Goal: Feedback & Contribution: Submit feedback/report problem

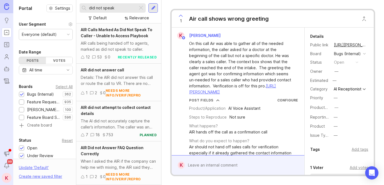
scroll to position [241, 0]
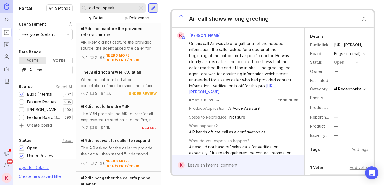
click at [124, 9] on input "did not speak" at bounding box center [112, 8] width 46 height 6
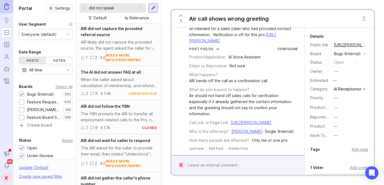
scroll to position [69, 0]
drag, startPoint x: 265, startPoint y: 46, endPoint x: 266, endPoint y: 82, distance: 35.9
click at [137, 41] on div "AIR likely did not capture the provided source, the agent asked the caller for …" at bounding box center [119, 45] width 76 height 12
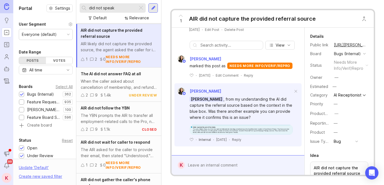
scroll to position [159, 0]
drag, startPoint x: 235, startPoint y: 42, endPoint x: 237, endPoint y: 56, distance: 14.5
click at [229, 130] on img at bounding box center [241, 130] width 103 height 10
click at [106, 86] on div "When the caller asked about cancellation of membership, and refund, the AI shou…" at bounding box center [119, 84] width 76 height 12
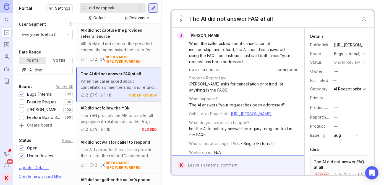
click at [96, 8] on input "did not speak" at bounding box center [112, 8] width 46 height 6
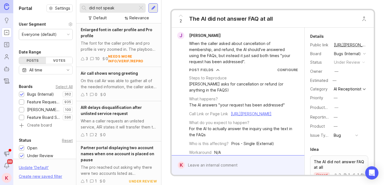
scroll to position [155, 0]
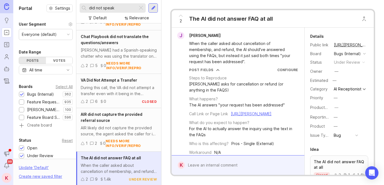
type input "did not speak"
drag, startPoint x: 122, startPoint y: 115, endPoint x: 129, endPoint y: 139, distance: 24.4
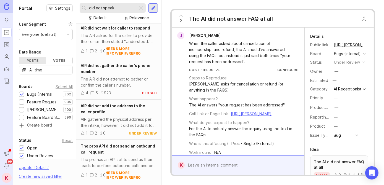
scroll to position [0, 0]
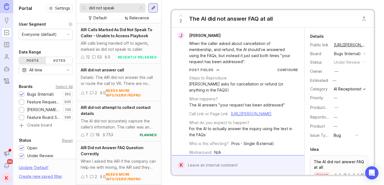
click at [125, 8] on input "did not speak" at bounding box center [112, 8] width 46 height 6
click at [113, 34] on span "AIR Calls Marked As Did Not Speak To Caller - Unable to Access Playbook" at bounding box center [117, 32] width 72 height 11
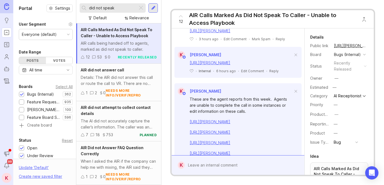
drag, startPoint x: 232, startPoint y: 58, endPoint x: 238, endPoint y: 84, distance: 26.9
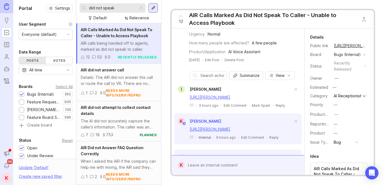
drag, startPoint x: 241, startPoint y: 109, endPoint x: 250, endPoint y: 80, distance: 29.8
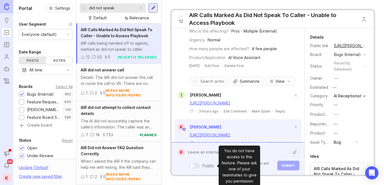
click at [189, 166] on div "Public Mentioned admins will be notified. Submit" at bounding box center [242, 158] width 115 height 23
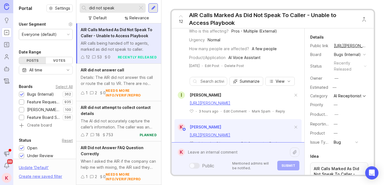
paste textarea "[URL][PERSON_NAME]"
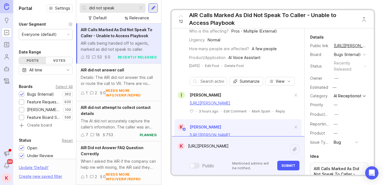
click at [239, 153] on textarea "[URL][PERSON_NAME]" at bounding box center [237, 149] width 105 height 17
click at [246, 155] on textarea "[URL][PERSON_NAME]" at bounding box center [237, 149] width 105 height 17
click at [246, 156] on textarea "[URL][PERSON_NAME]" at bounding box center [237, 149] width 105 height 17
paste textarea "[URL][PERSON_NAME]"
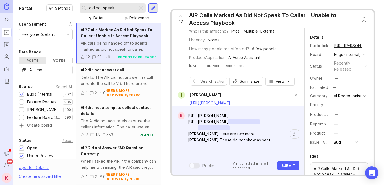
click at [247, 154] on textarea "[URL][PERSON_NAME] [URL][PERSON_NAME] [PERSON_NAME] Here are two more. [PERSON_…" at bounding box center [237, 134] width 105 height 47
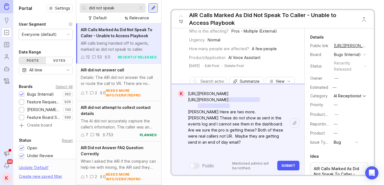
drag, startPoint x: 204, startPoint y: 149, endPoint x: 213, endPoint y: 153, distance: 9.9
click at [213, 153] on textarea "[URL][PERSON_NAME] [URL][PERSON_NAME] [PERSON_NAME] Here are two more. [PERSON_…" at bounding box center [237, 124] width 105 height 71
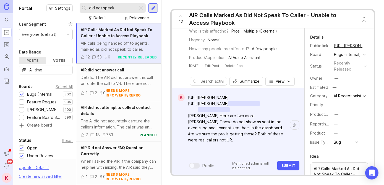
type textarea "[URL][PERSON_NAME] [URL][PERSON_NAME] [PERSON_NAME] Here are two more. [PERSON_…"
click at [287, 166] on span "Submit" at bounding box center [288, 166] width 14 height 4
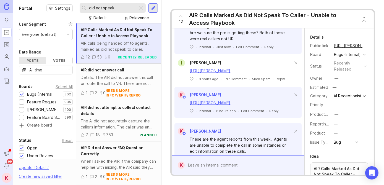
scroll to position [268, 0]
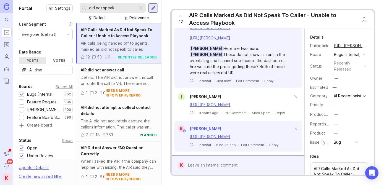
drag, startPoint x: 238, startPoint y: 76, endPoint x: 242, endPoint y: 57, distance: 19.1
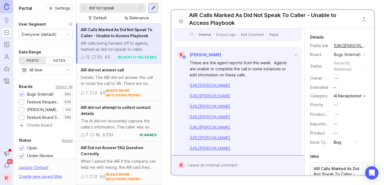
drag, startPoint x: 207, startPoint y: 96, endPoint x: 211, endPoint y: 118, distance: 22.2
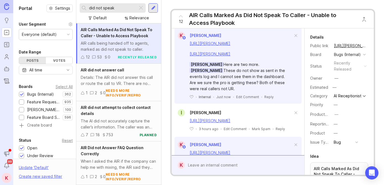
scroll to position [0, 0]
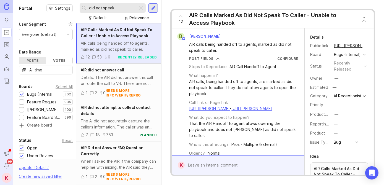
drag, startPoint x: 214, startPoint y: 104, endPoint x: 208, endPoint y: 0, distance: 104.6
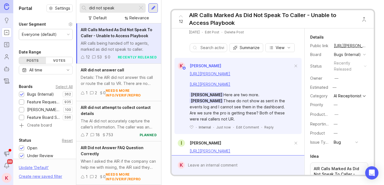
scroll to position [173, 0]
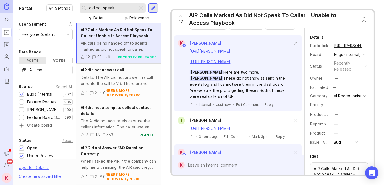
drag, startPoint x: 246, startPoint y: 67, endPoint x: 246, endPoint y: 97, distance: 29.8
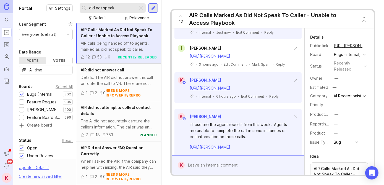
drag, startPoint x: 242, startPoint y: 92, endPoint x: 242, endPoint y: 119, distance: 26.8
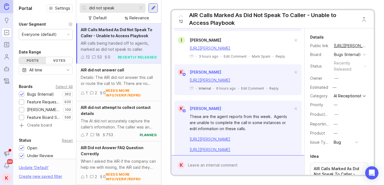
click at [224, 51] on link "[URL][PERSON_NAME]" at bounding box center [210, 48] width 41 height 5
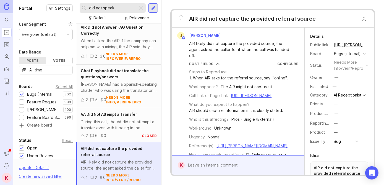
scroll to position [159, 0]
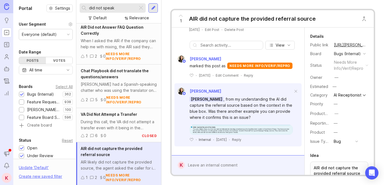
drag, startPoint x: 250, startPoint y: 109, endPoint x: 246, endPoint y: 145, distance: 36.7
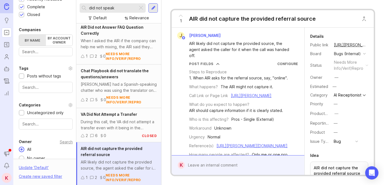
scroll to position [222, 0]
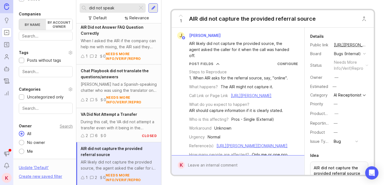
click at [21, 153] on div at bounding box center [22, 152] width 6 height 6
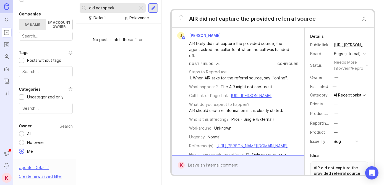
click at [20, 135] on div at bounding box center [22, 134] width 6 height 6
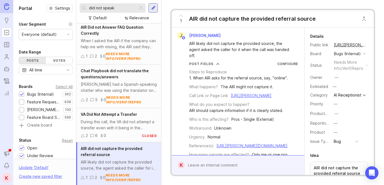
drag, startPoint x: 75, startPoint y: 55, endPoint x: 76, endPoint y: 72, distance: 17.7
click at [76, 72] on div at bounding box center [75, 92] width 3 height 185
click at [5, 57] on icon "Users" at bounding box center [7, 57] width 6 height 7
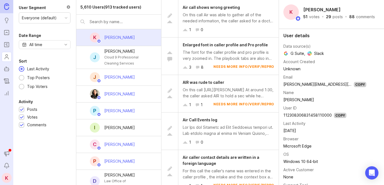
click at [120, 36] on div "[PERSON_NAME]" at bounding box center [119, 38] width 31 height 6
click at [228, 14] on div "On this call Air was able to gather all of the needed information, the caller a…" at bounding box center [228, 18] width 91 height 12
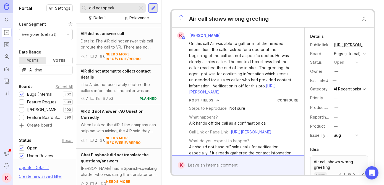
scroll to position [69, 0]
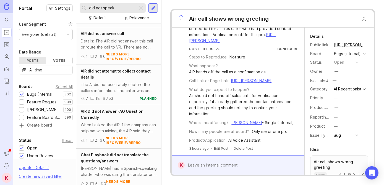
click at [207, 166] on div at bounding box center [242, 165] width 115 height 11
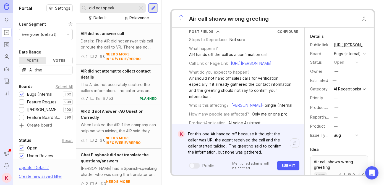
click at [271, 153] on textarea "For this one Air handed off because it thought the caller was UR. the agent rec…" at bounding box center [237, 143] width 105 height 29
paste textarea "[URL][PERSON_NAME]"
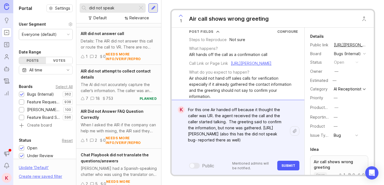
type textarea "For this one Air handed off because it thought the caller was UR. the agent rec…"
click at [289, 168] on button "Submit" at bounding box center [288, 166] width 22 height 10
